Goal: Task Accomplishment & Management: Manage account settings

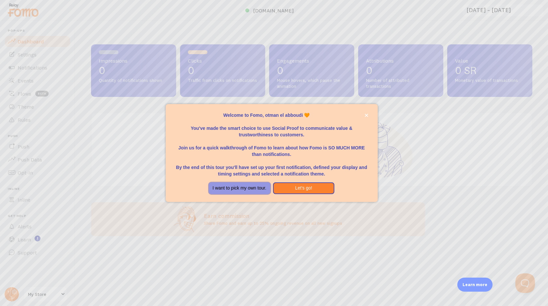
click at [252, 189] on button "I want to pick my own tour." at bounding box center [240, 188] width 62 height 12
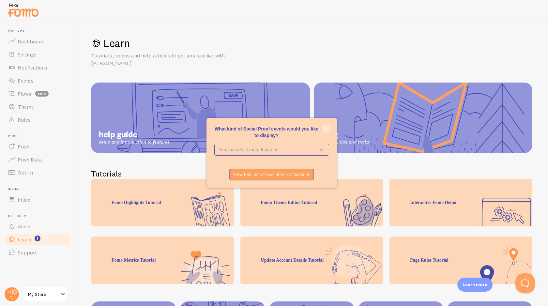
click at [326, 130] on icon "close," at bounding box center [326, 129] width 4 height 4
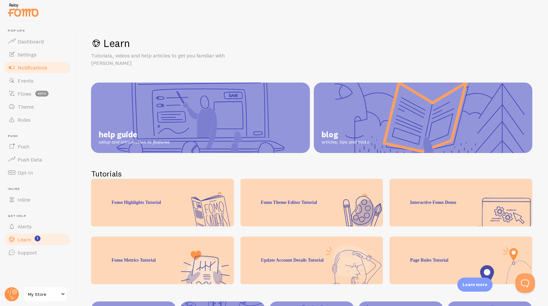
click at [27, 68] on span "Notifications" at bounding box center [33, 67] width 30 height 7
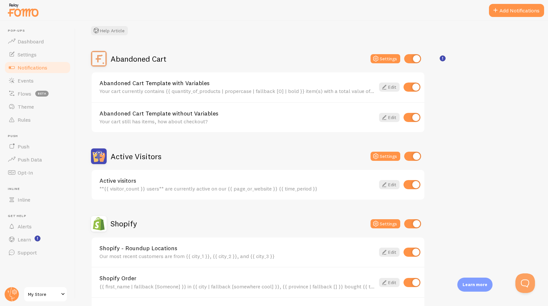
scroll to position [57, 0]
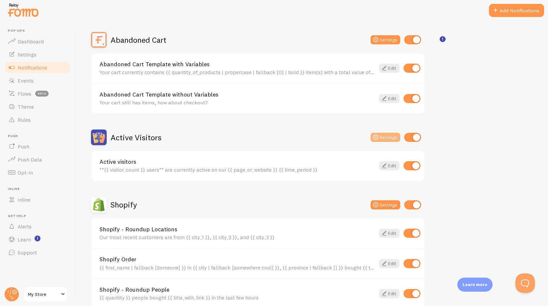
click at [387, 138] on button "Settings" at bounding box center [385, 137] width 30 height 9
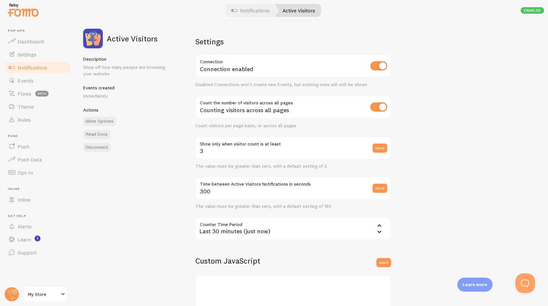
click at [30, 67] on span "Notifications" at bounding box center [33, 67] width 30 height 7
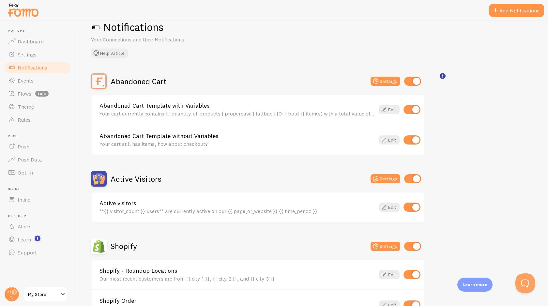
scroll to position [21, 0]
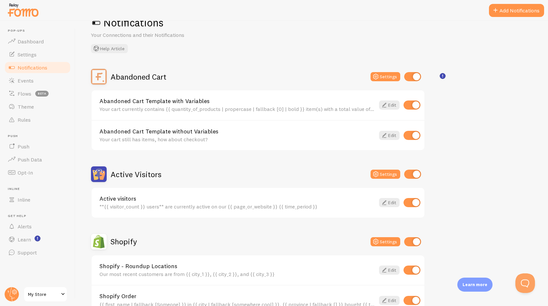
click at [415, 202] on input "checkbox" at bounding box center [411, 202] width 17 height 9
checkbox input "false"
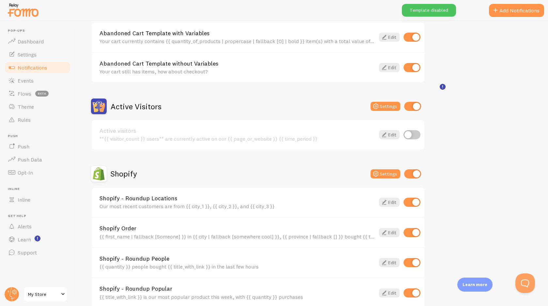
scroll to position [0, 0]
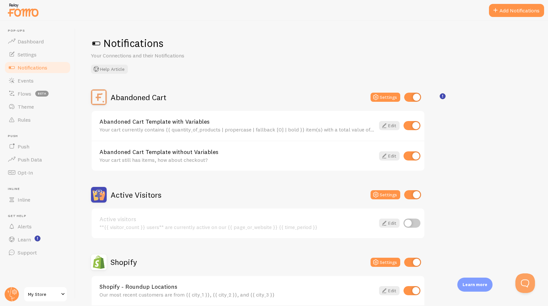
click at [415, 123] on input "checkbox" at bounding box center [411, 125] width 17 height 9
checkbox input "false"
click at [415, 153] on input "checkbox" at bounding box center [411, 155] width 17 height 9
checkbox input "false"
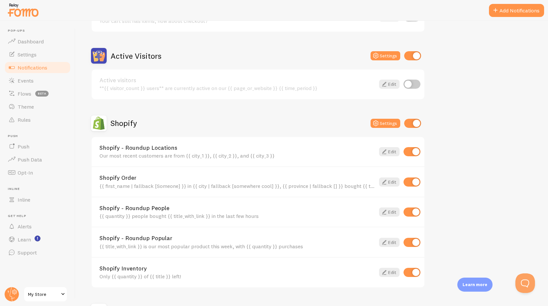
scroll to position [155, 0]
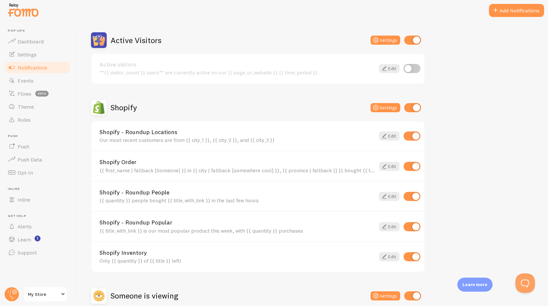
click at [416, 195] on input "checkbox" at bounding box center [411, 196] width 17 height 9
checkbox input "false"
click at [415, 228] on input "checkbox" at bounding box center [411, 226] width 17 height 9
checkbox input "false"
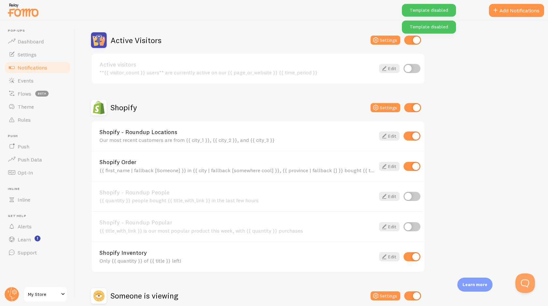
click at [417, 255] on input "checkbox" at bounding box center [411, 256] width 17 height 9
checkbox input "false"
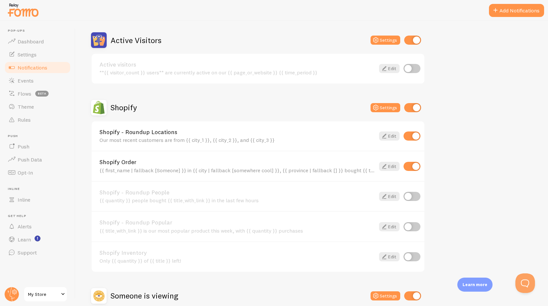
click at [411, 134] on input "checkbox" at bounding box center [411, 135] width 17 height 9
checkbox input "false"
click at [388, 165] on icon at bounding box center [384, 166] width 8 height 8
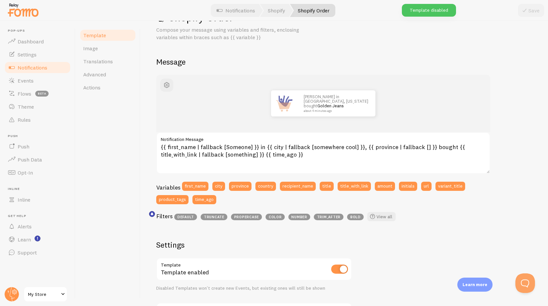
scroll to position [28, 0]
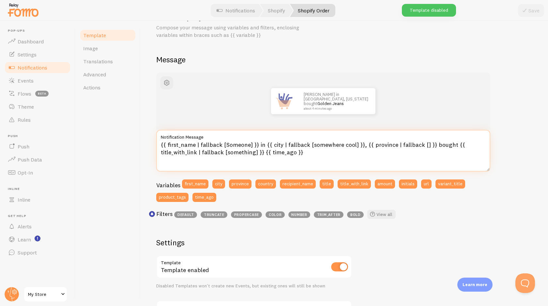
click at [214, 153] on textarea "{{ first_name | fallback [Someone] }} in {{ city | fallback [somewhere cool] }}…" at bounding box center [323, 151] width 334 height 42
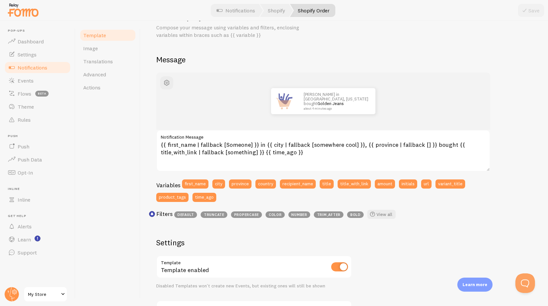
click at [416, 90] on div "John in San Francisco, California bought Golden Jeans about 4 minutes ago" at bounding box center [323, 101] width 303 height 26
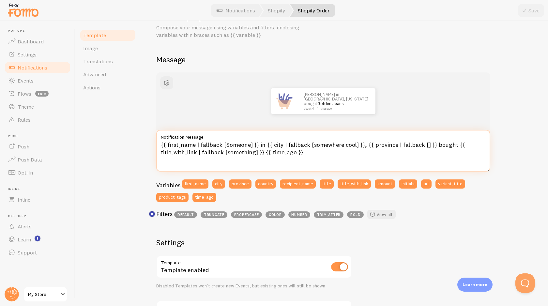
click at [238, 143] on textarea "{{ first_name | fallback [Someone] }} in {{ city | fallback [somewhere cool] }}…" at bounding box center [323, 151] width 334 height 42
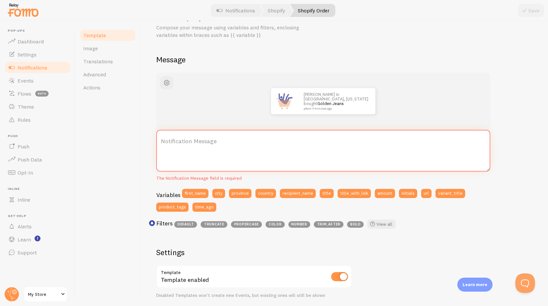
paste textarea "{{ first_name | fallback [أحدهم] }} من {{ city | fallback [مدينة رائعة] }} {{ p…"
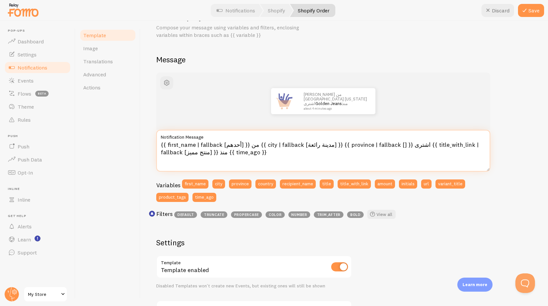
type textarea "{{ first_name | fallback [أحدهم] }} من {{ city | fallback [مدينة رائعة] }} {{ p…"
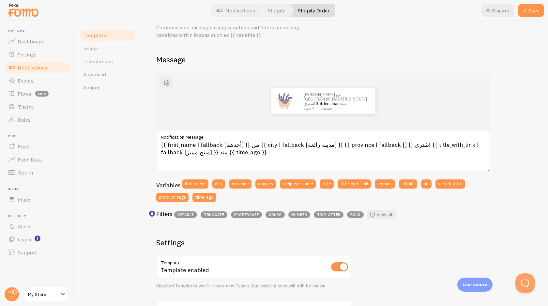
click at [440, 213] on div "Filters default truncate propercase color number trim_after bold View all" at bounding box center [323, 216] width 334 height 12
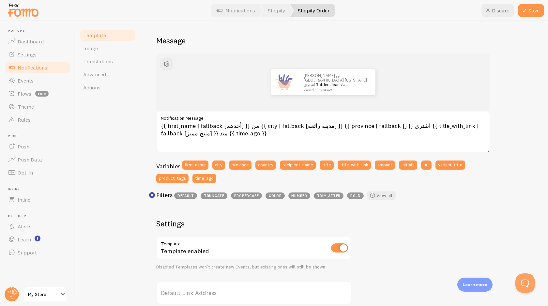
scroll to position [0, 0]
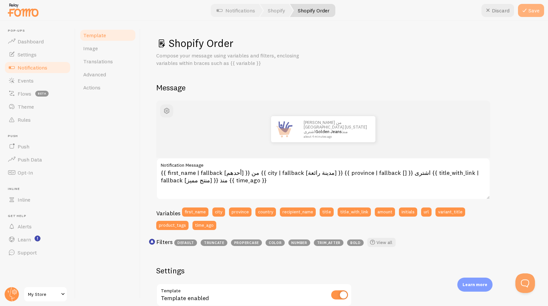
click at [531, 11] on button "Save" at bounding box center [531, 10] width 26 height 13
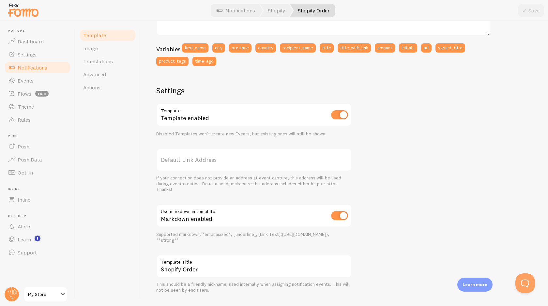
scroll to position [178, 0]
